Goal: Information Seeking & Learning: Learn about a topic

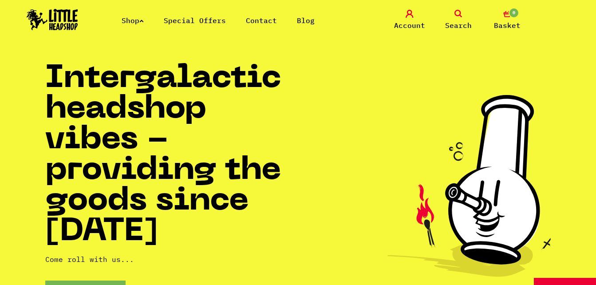
click at [189, 23] on link "Special Offers" at bounding box center [195, 20] width 62 height 9
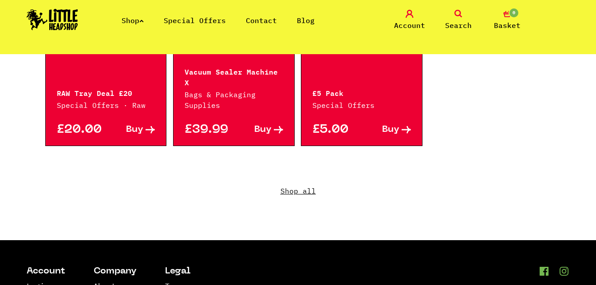
scroll to position [690, 0]
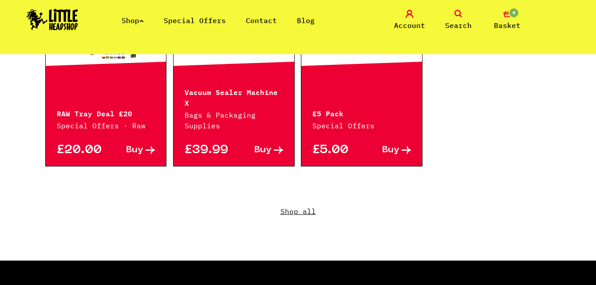
click at [300, 197] on link "Shop all" at bounding box center [298, 217] width 506 height 85
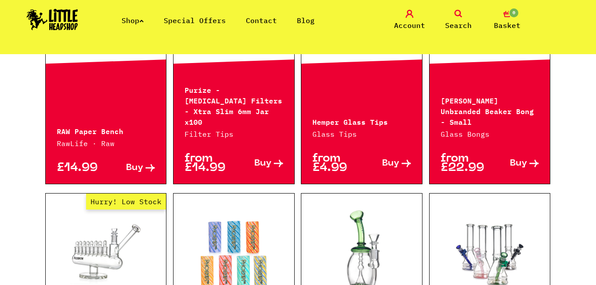
scroll to position [583, 0]
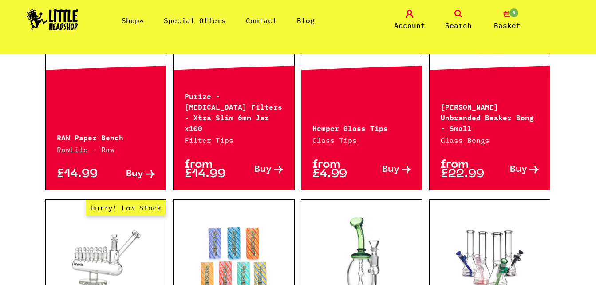
click at [113, 131] on p "RAW Paper Bench" at bounding box center [106, 136] width 99 height 11
click at [118, 77] on div at bounding box center [106, 19] width 121 height 120
click at [138, 61] on link at bounding box center [106, 19] width 121 height 89
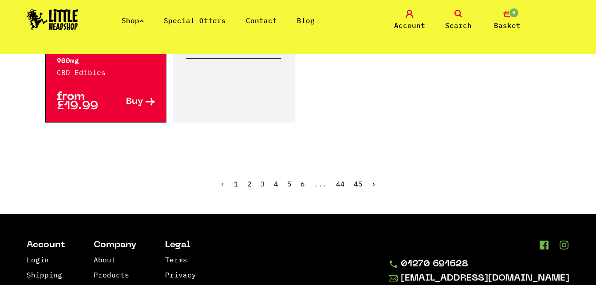
scroll to position [1599, 0]
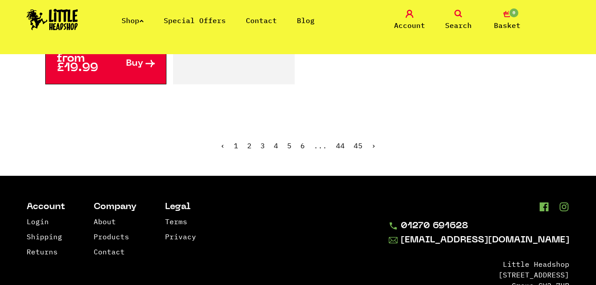
click at [371, 141] on link "›" at bounding box center [373, 145] width 4 height 9
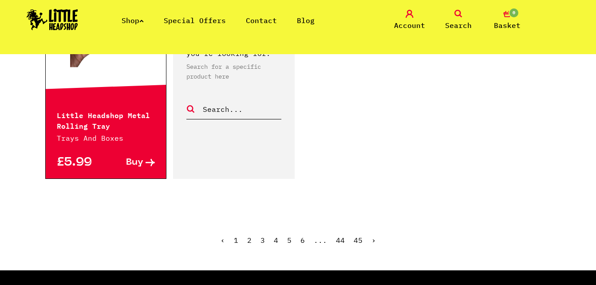
scroll to position [1440, 0]
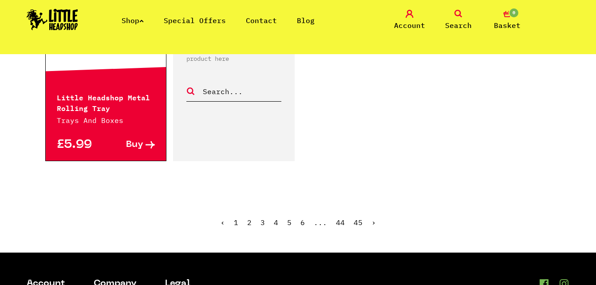
click at [141, 21] on link "Shop" at bounding box center [133, 20] width 22 height 9
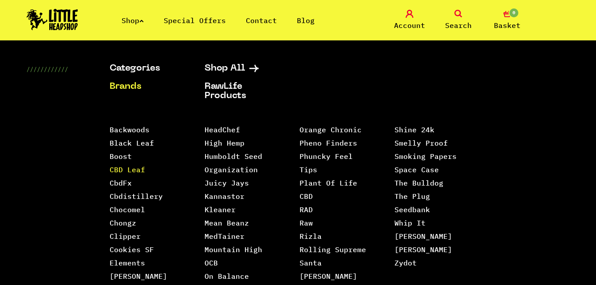
click at [121, 168] on link "CBD Leaf" at bounding box center [128, 169] width 36 height 9
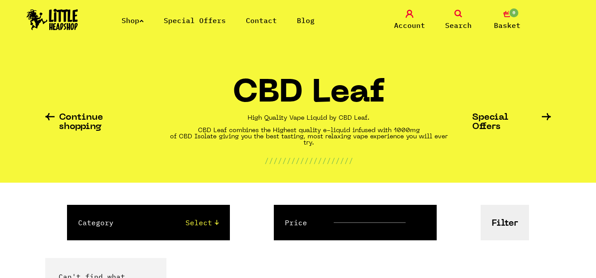
click at [203, 20] on link "Special Offers" at bounding box center [195, 20] width 62 height 9
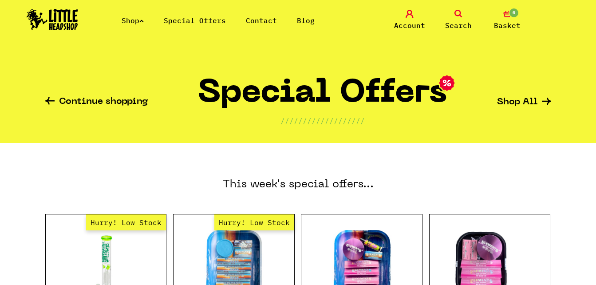
click at [143, 20] on icon at bounding box center [141, 21] width 4 height 4
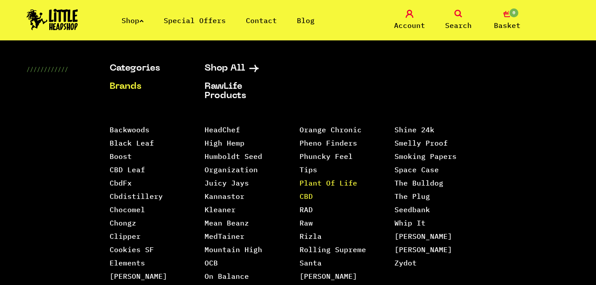
click at [338, 178] on link "Plant Of Life CBD" at bounding box center [329, 189] width 58 height 22
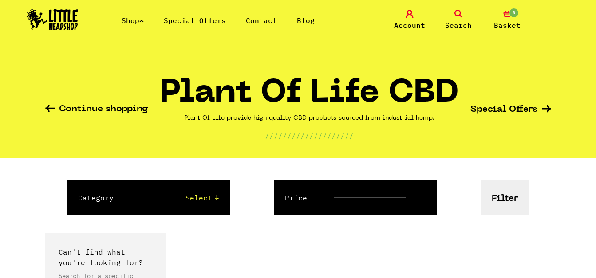
click at [465, 18] on link "Search" at bounding box center [458, 20] width 44 height 21
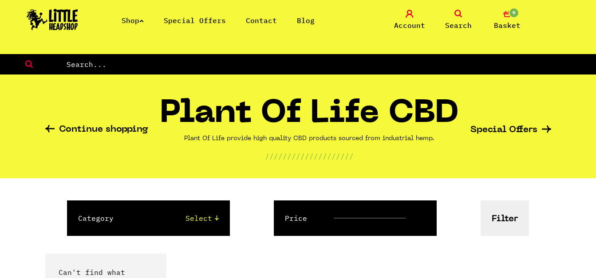
click at [357, 61] on input "text" at bounding box center [331, 65] width 530 height 12
type input "cbd"
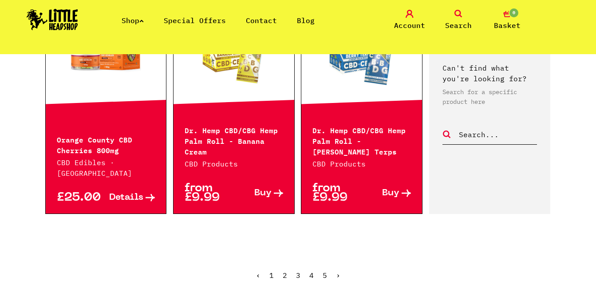
scroll to position [1014, 0]
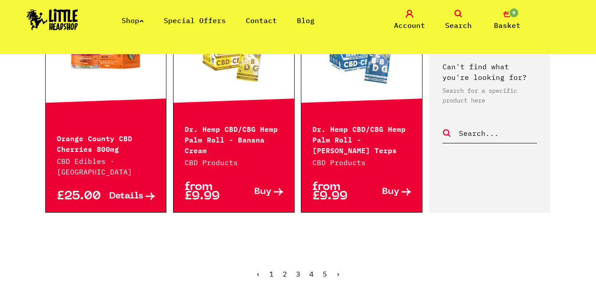
click at [337, 269] on link "›" at bounding box center [338, 273] width 4 height 9
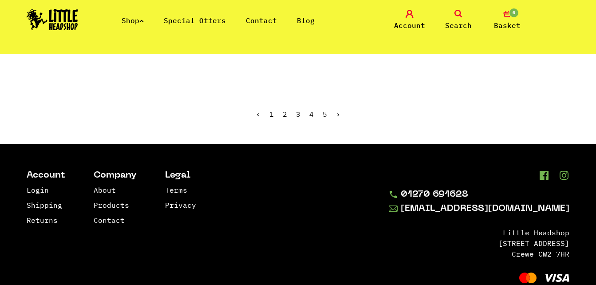
scroll to position [976, 0]
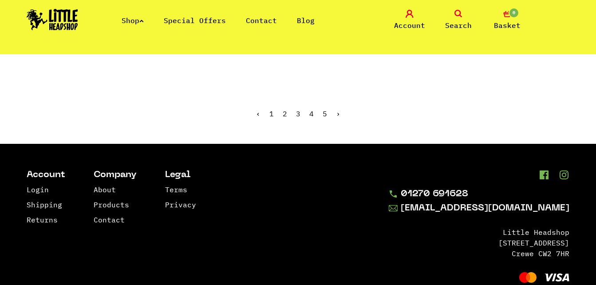
click at [339, 109] on link "›" at bounding box center [338, 113] width 4 height 9
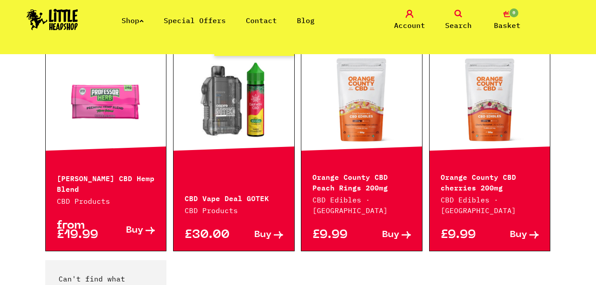
scroll to position [675, 0]
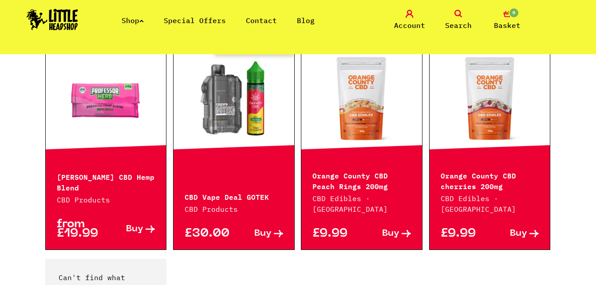
click at [339, 103] on link at bounding box center [361, 98] width 121 height 89
click at [125, 134] on link at bounding box center [106, 98] width 121 height 89
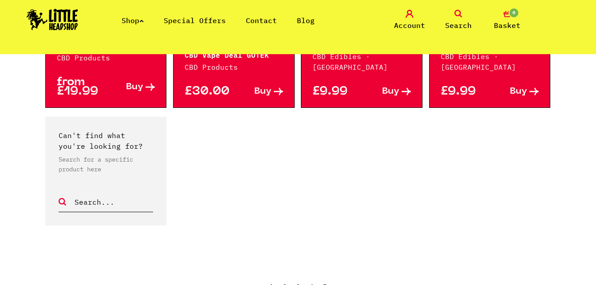
scroll to position [904, 0]
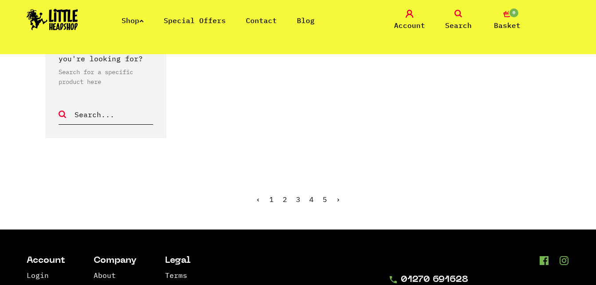
click at [324, 197] on link "5" at bounding box center [325, 199] width 4 height 9
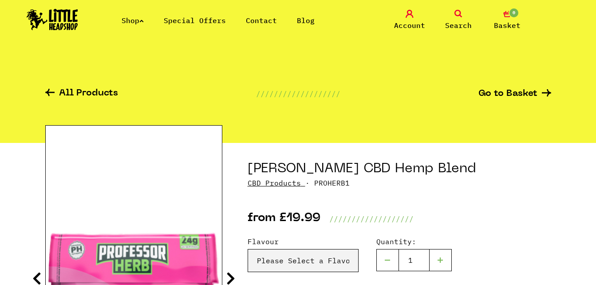
drag, startPoint x: 463, startPoint y: 166, endPoint x: 246, endPoint y: 166, distance: 217.5
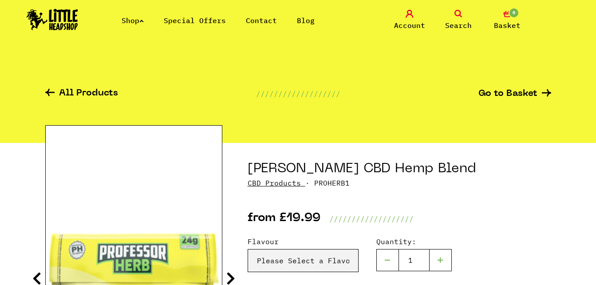
copy h1 "[PERSON_NAME] CBD Hemp Blend"
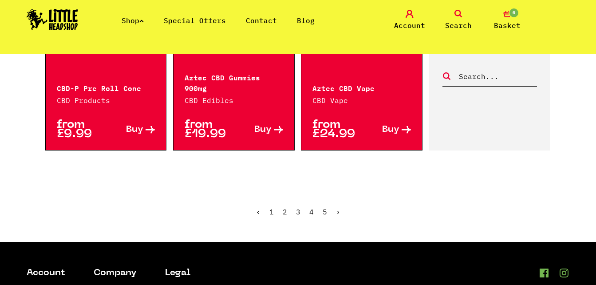
scroll to position [568, 0]
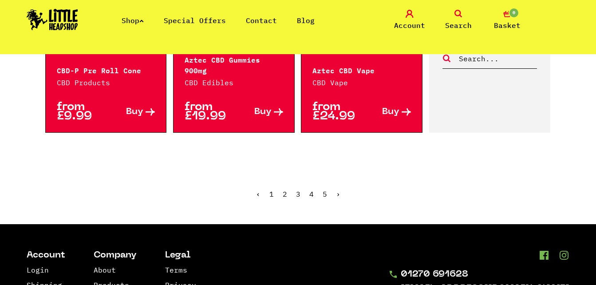
click at [336, 189] on span "›" at bounding box center [338, 193] width 4 height 9
click at [323, 189] on span "5" at bounding box center [325, 193] width 4 height 9
